Goal: Information Seeking & Learning: Learn about a topic

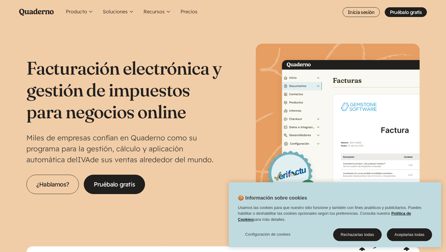
click at [144, 107] on h1 "Facturación electrónica y gestión de impuestos para negocios online" at bounding box center [124, 90] width 197 height 66
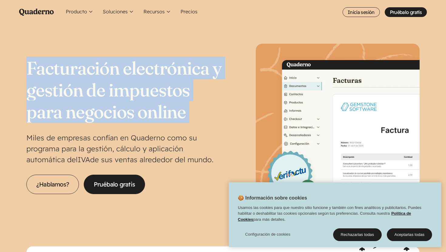
click at [144, 107] on h1 "Facturación electrónica y gestión de impuestos para negocios online" at bounding box center [124, 90] width 197 height 66
click at [158, 123] on h1 "Facturación electrónica y gestión de impuestos para negocios online" at bounding box center [124, 90] width 197 height 66
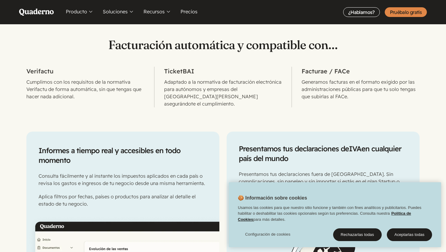
scroll to position [298, 0]
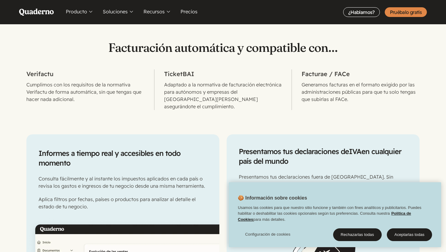
click at [60, 81] on p "Cumplimos con los requisitos de la normativa Verifactu de forma automática, sin…" at bounding box center [85, 92] width 118 height 22
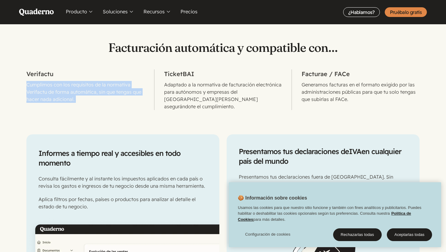
click at [60, 81] on p "Cumplimos con los requisitos de la normativa Verifactu de forma automática, sin…" at bounding box center [85, 92] width 118 height 22
click at [66, 100] on p "Cumplimos con los requisitos de la normativa Verifactu de forma automática, sin…" at bounding box center [85, 92] width 118 height 22
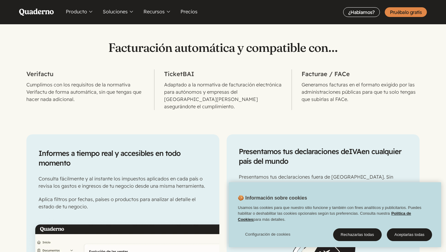
click at [181, 93] on p "Adaptado a la normativa de facturación electrónica para autónomos y empresas de…" at bounding box center [223, 95] width 118 height 29
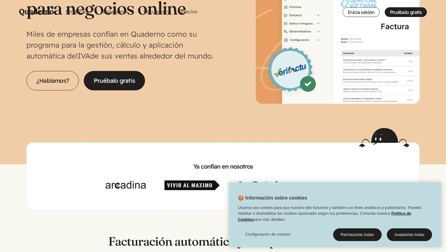
scroll to position [0, 0]
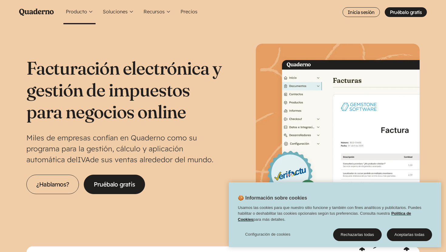
click at [75, 8] on button "Producto" at bounding box center [79, 12] width 32 height 24
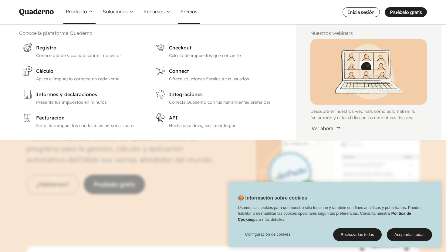
click at [188, 9] on link "Precios" at bounding box center [189, 12] width 22 height 24
